Goal: Information Seeking & Learning: Understand process/instructions

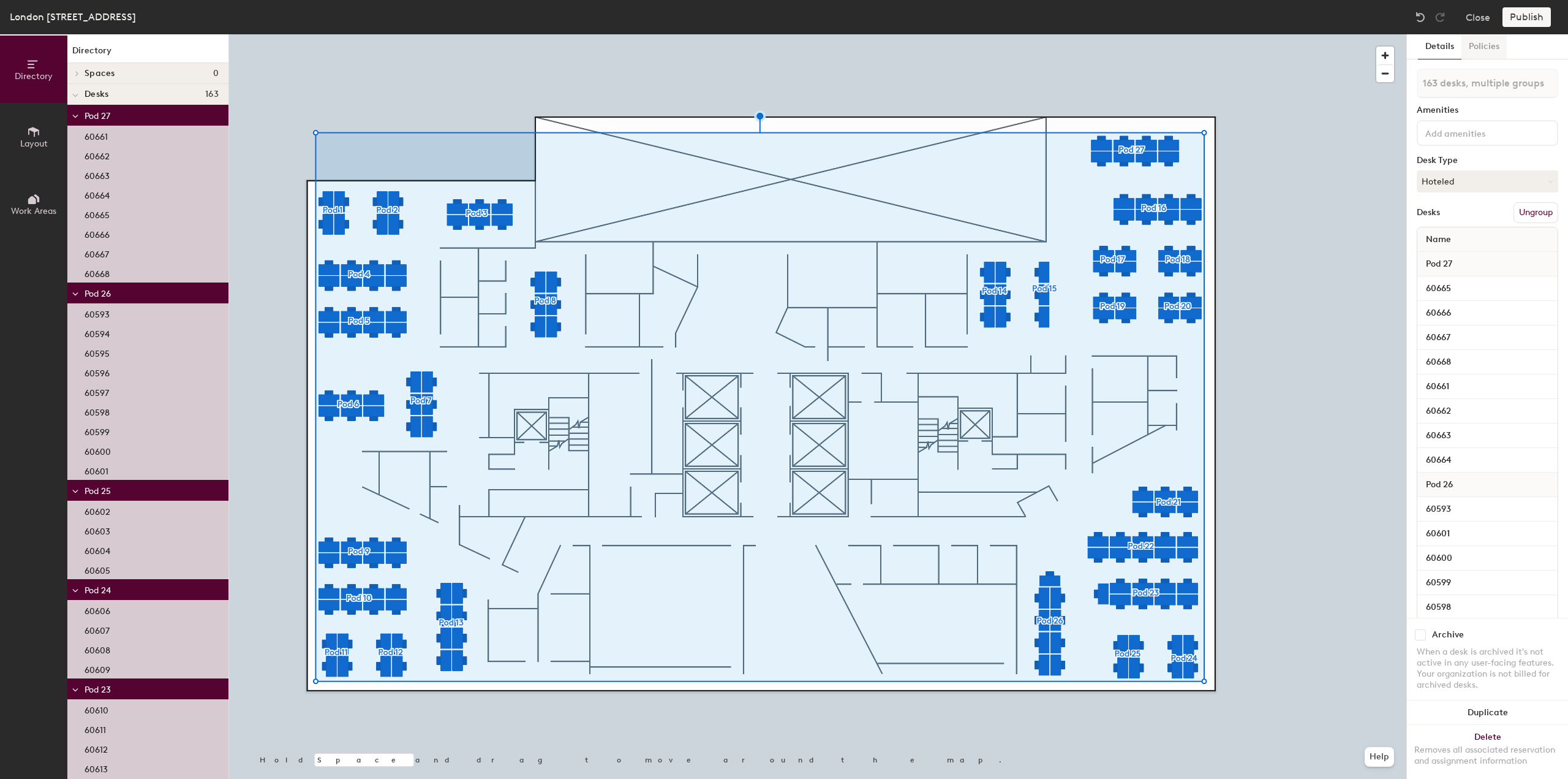
click at [1483, 49] on button "Policies" at bounding box center [1484, 47] width 46 height 25
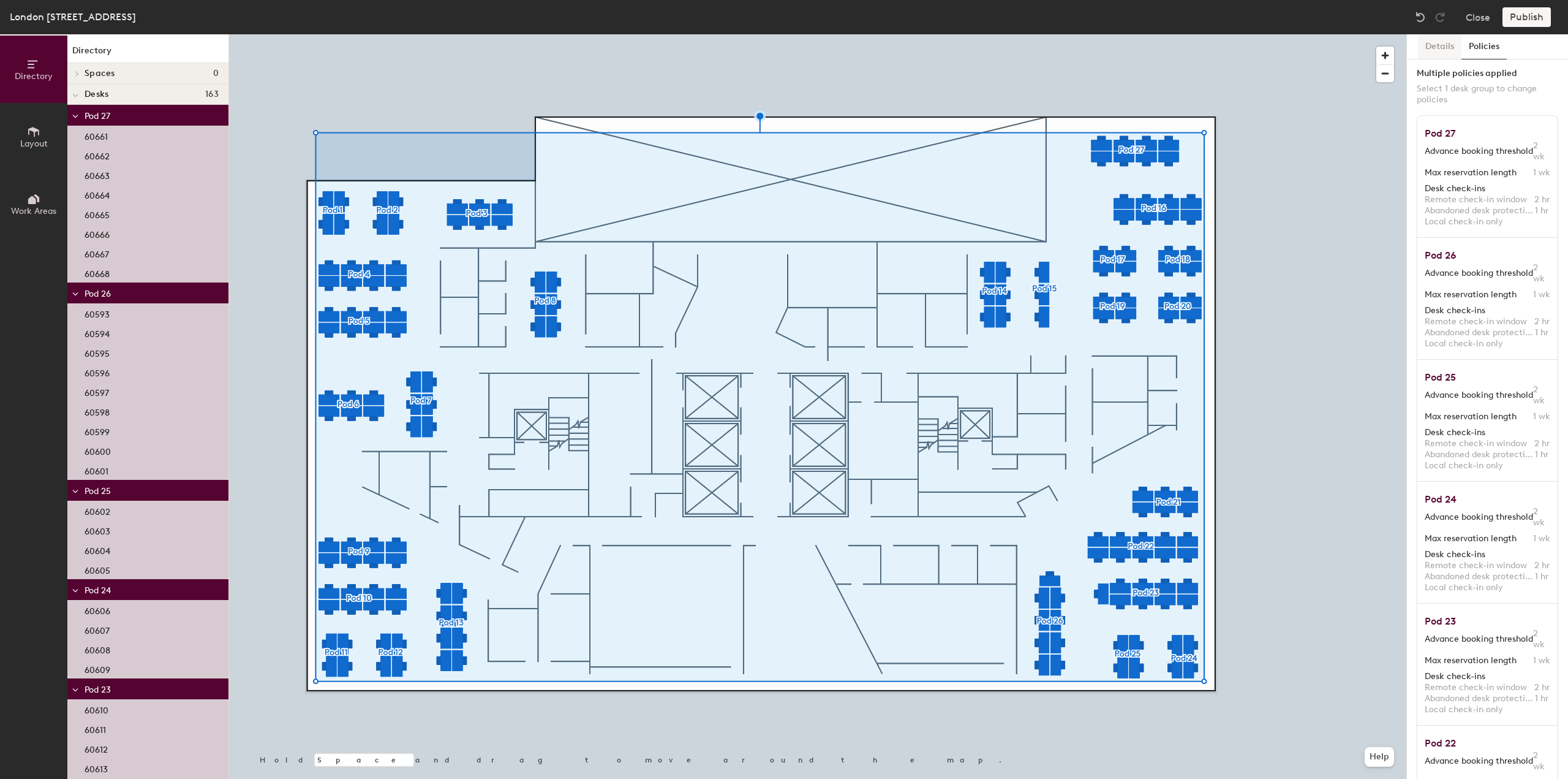
click at [1442, 48] on button "Details" at bounding box center [1439, 47] width 44 height 25
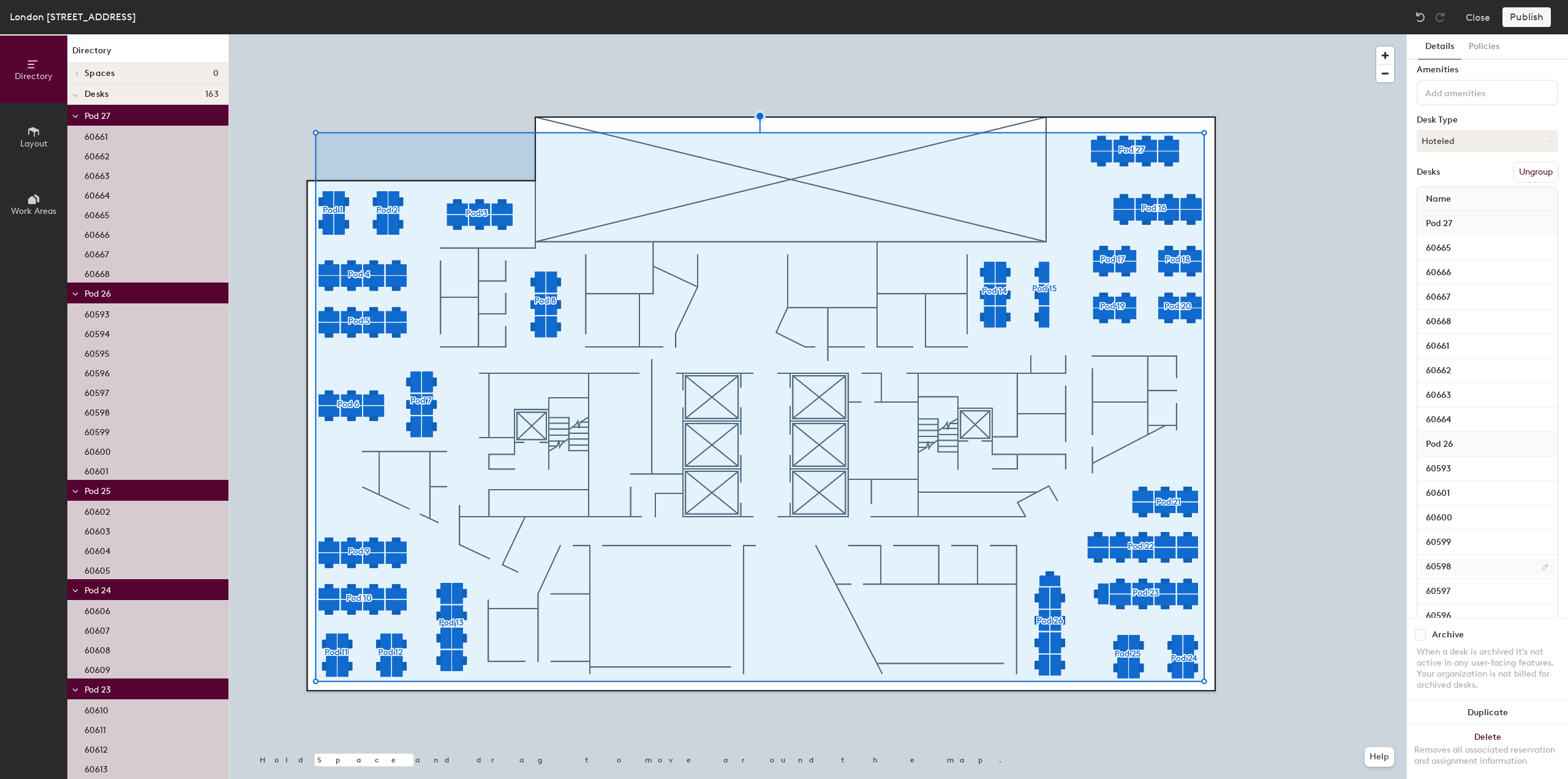
scroll to position [62, 0]
click at [1335, 35] on div at bounding box center [818, 35] width 1177 height 0
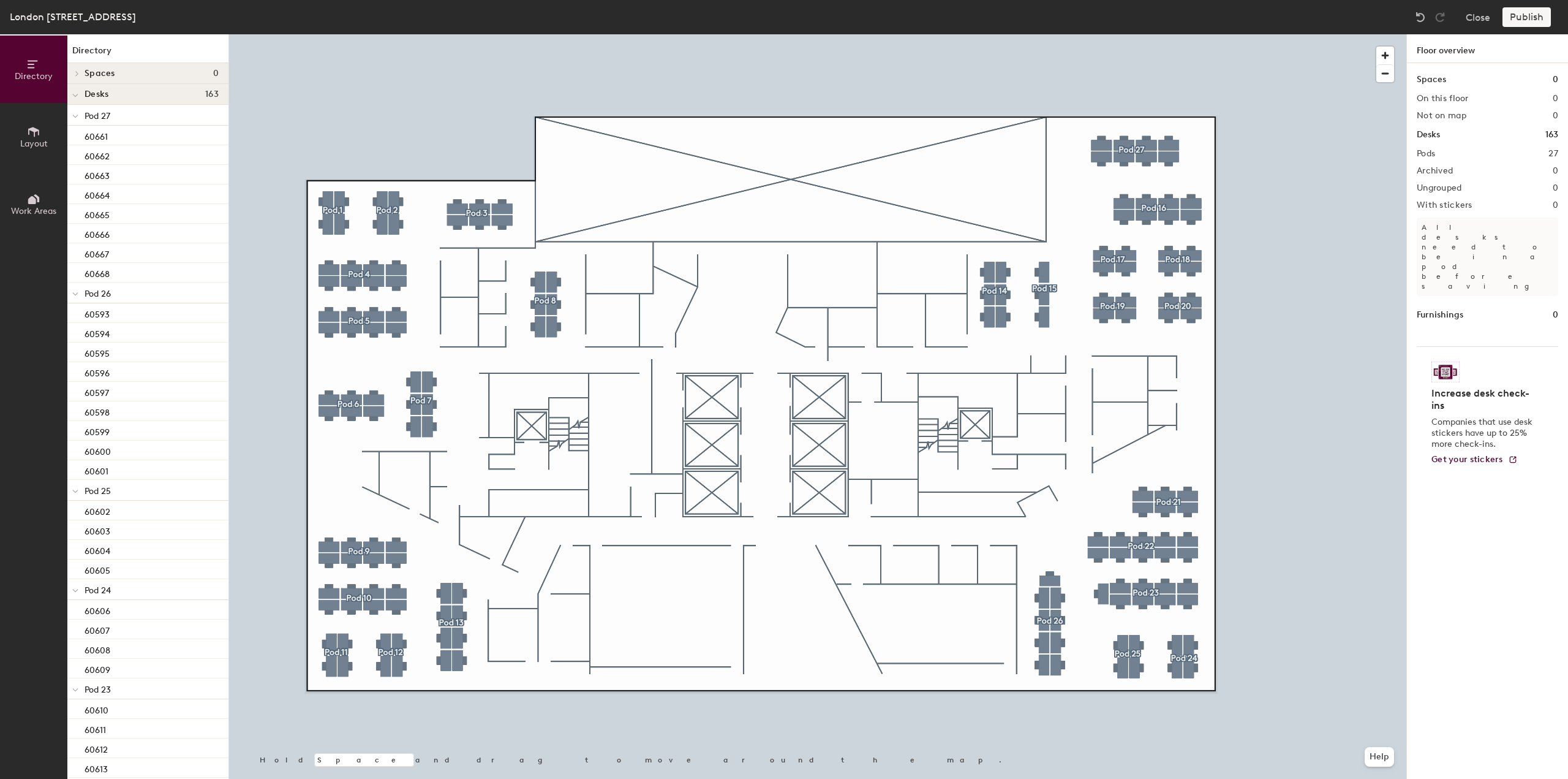
click at [34, 135] on icon at bounding box center [34, 132] width 13 height 13
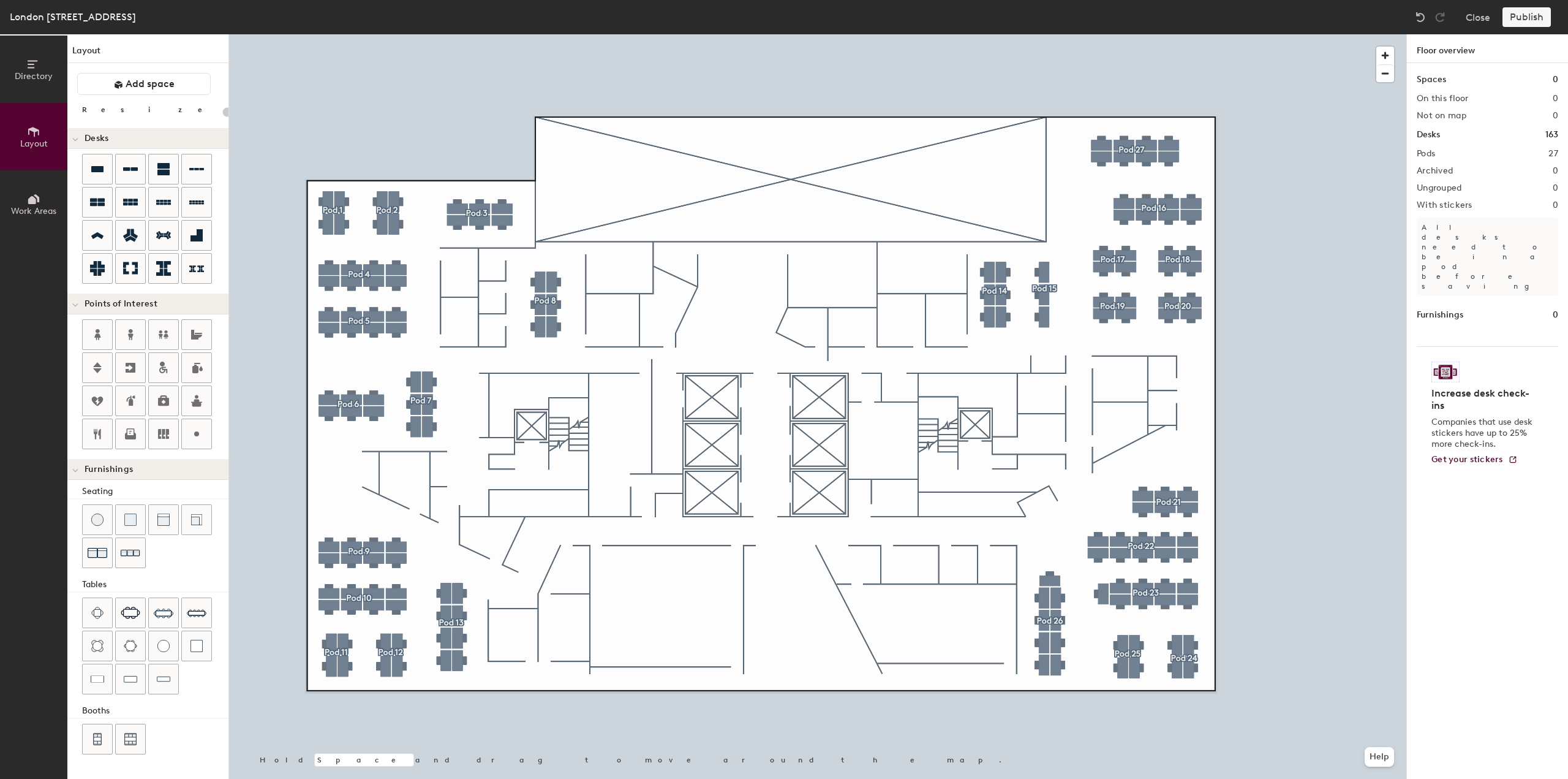
click at [30, 198] on icon at bounding box center [32, 200] width 8 height 8
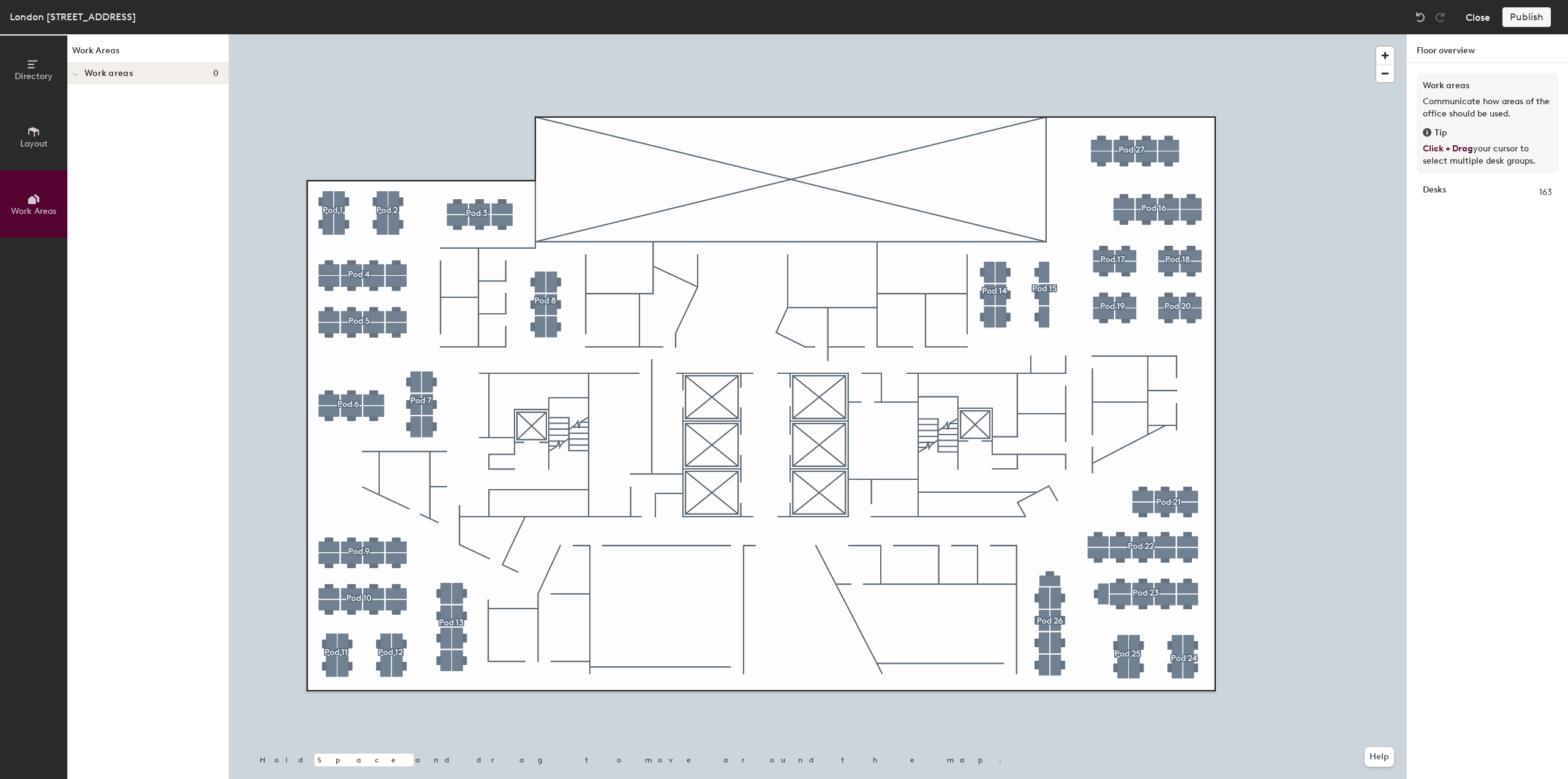
click at [1478, 16] on button "Close" at bounding box center [1478, 17] width 24 height 20
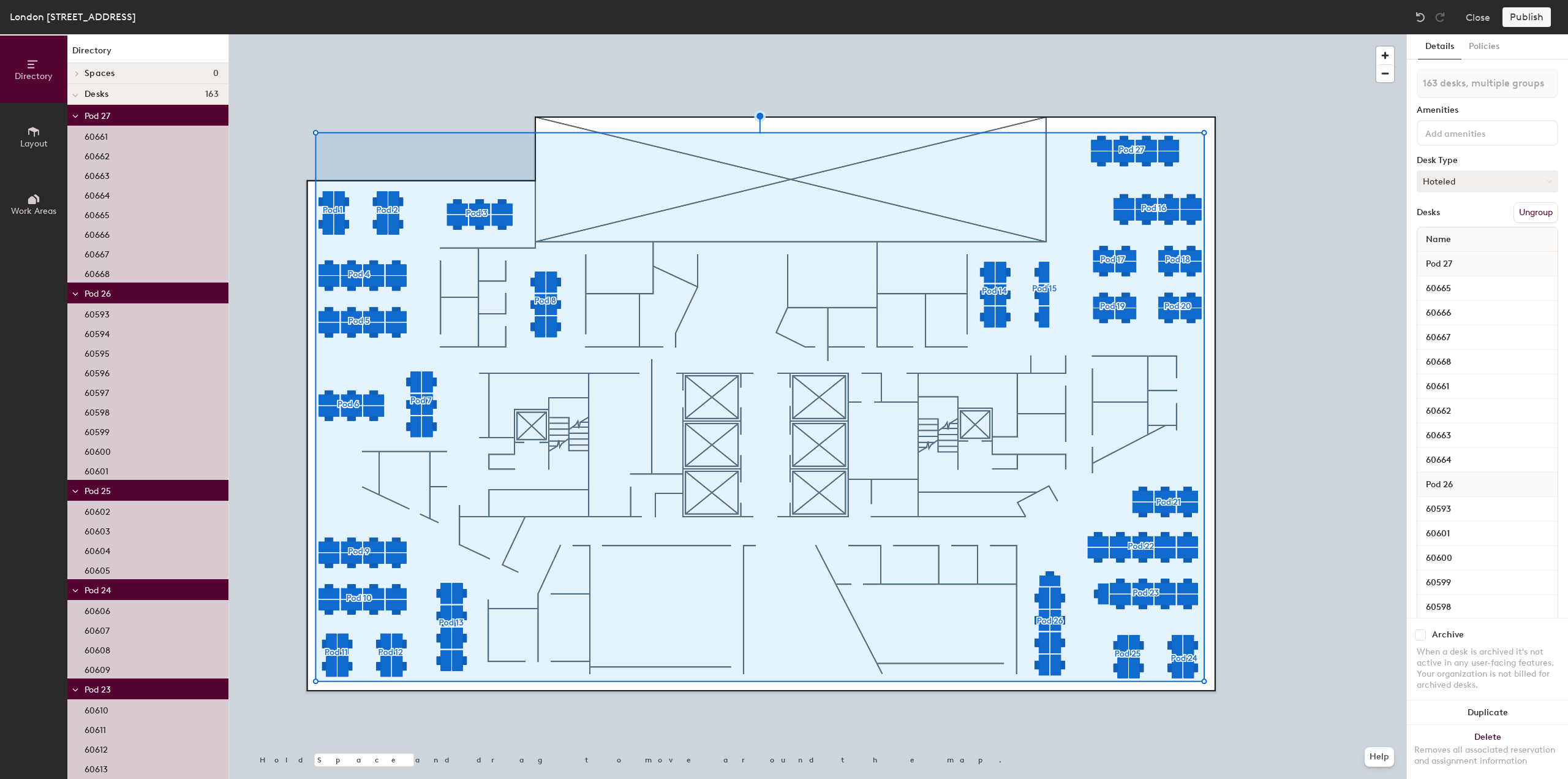
click at [1465, 183] on button "Hoteled" at bounding box center [1488, 182] width 142 height 22
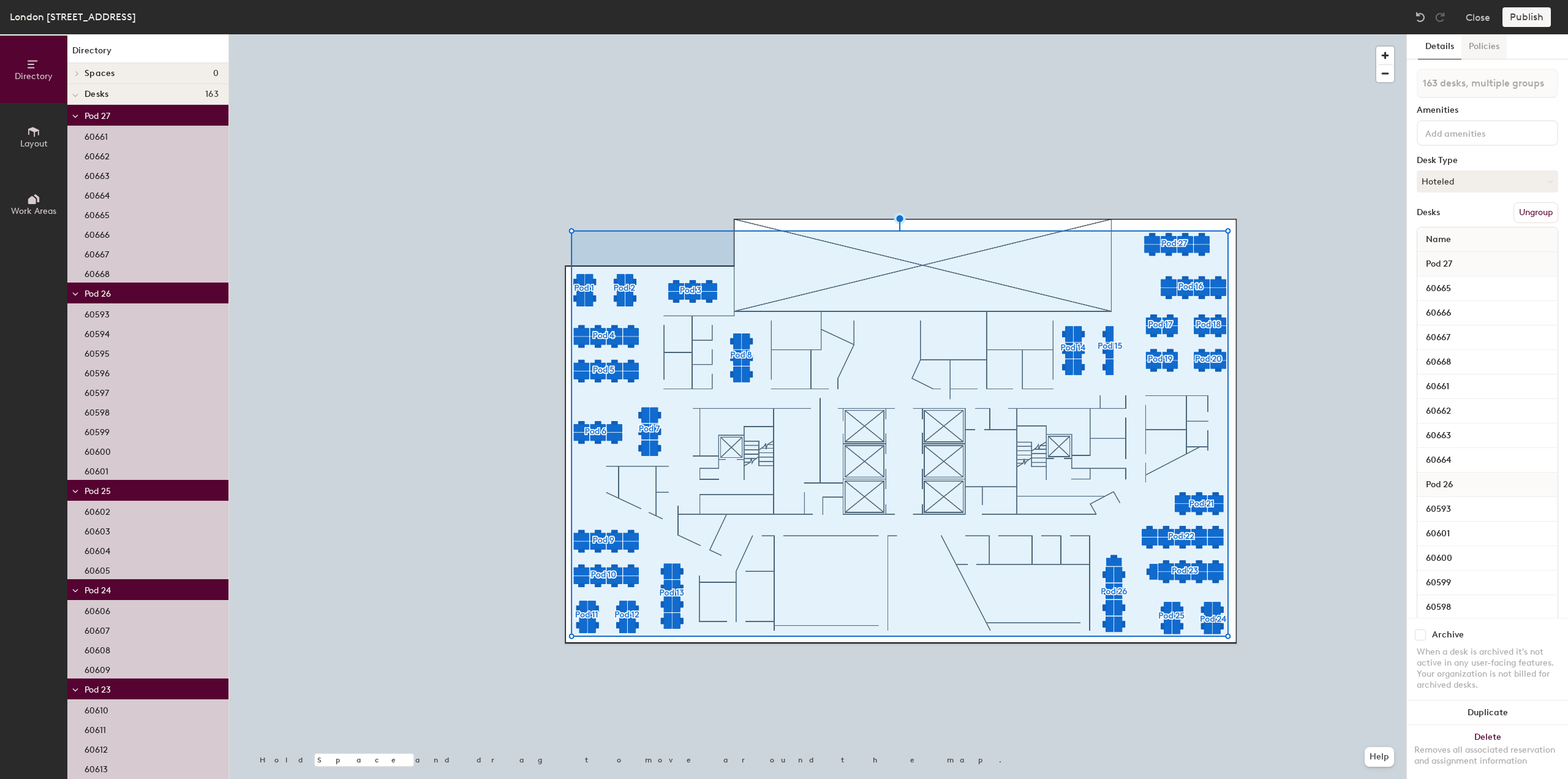
click at [1492, 49] on button "Policies" at bounding box center [1484, 47] width 46 height 25
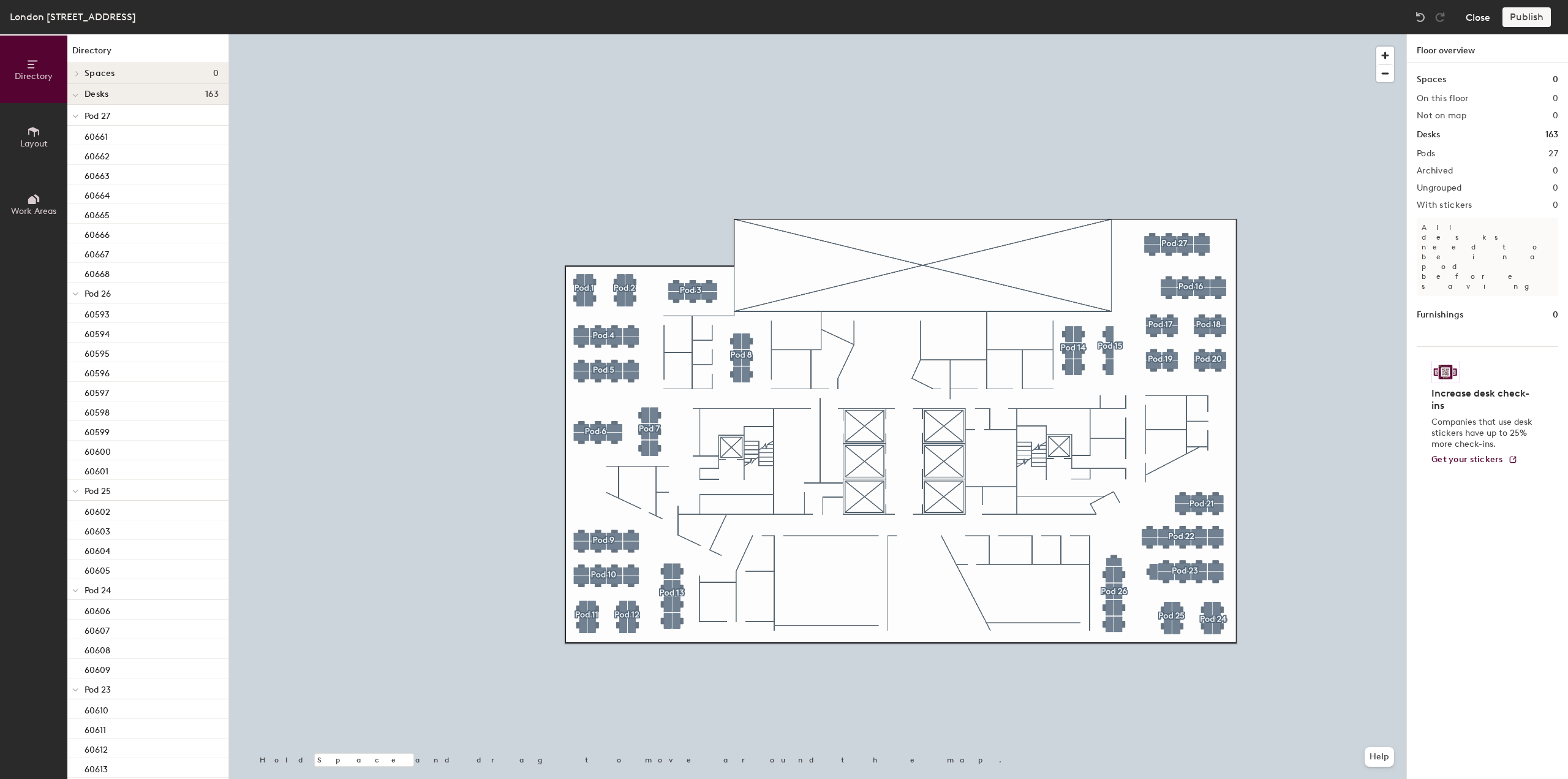
click at [1469, 15] on button "Close" at bounding box center [1478, 17] width 24 height 20
